Goal: Communication & Community: Answer question/provide support

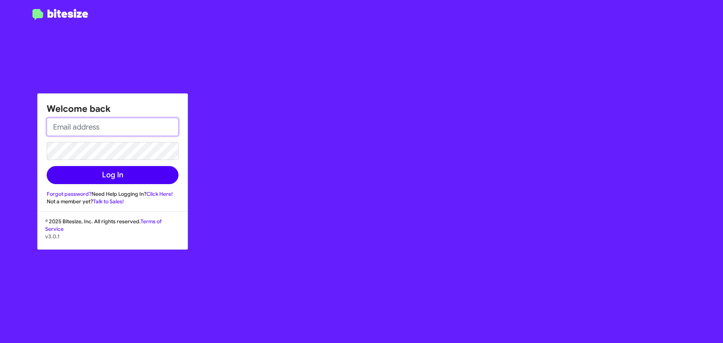
type input "[EMAIL_ADDRESS][DOMAIN_NAME]"
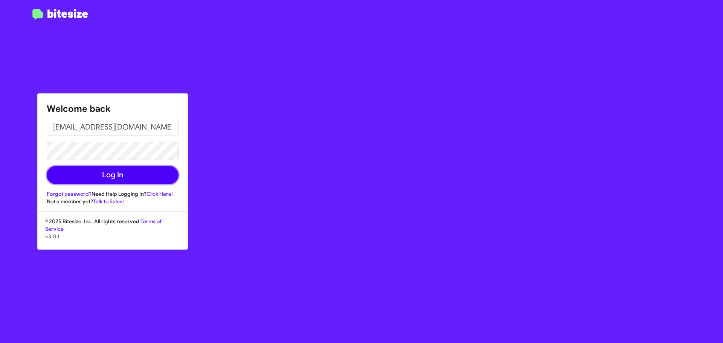
click at [106, 175] on button "Log In" at bounding box center [113, 175] width 132 height 18
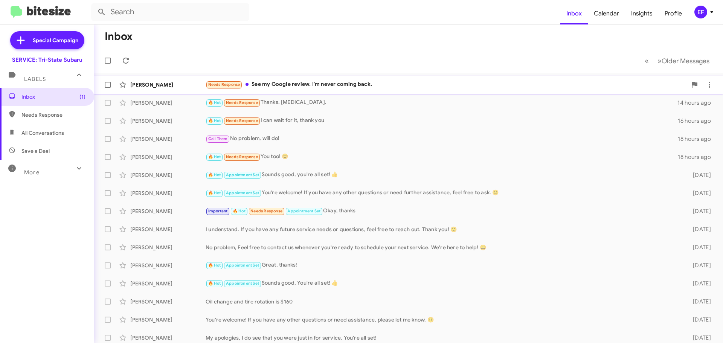
click at [151, 84] on div "[PERSON_NAME]" at bounding box center [167, 85] width 75 height 8
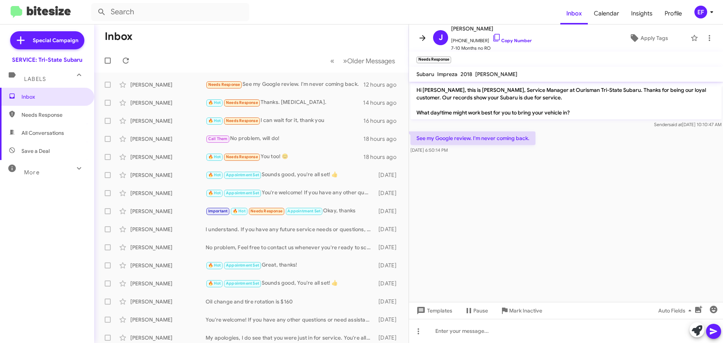
click at [420, 38] on icon at bounding box center [423, 38] width 6 height 6
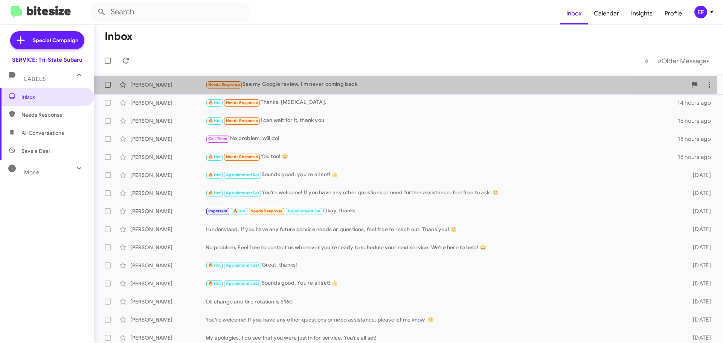
click at [290, 82] on div "Needs Response See my Google review. I'm never coming back." at bounding box center [446, 84] width 481 height 9
